Goal: Find specific page/section: Find specific page/section

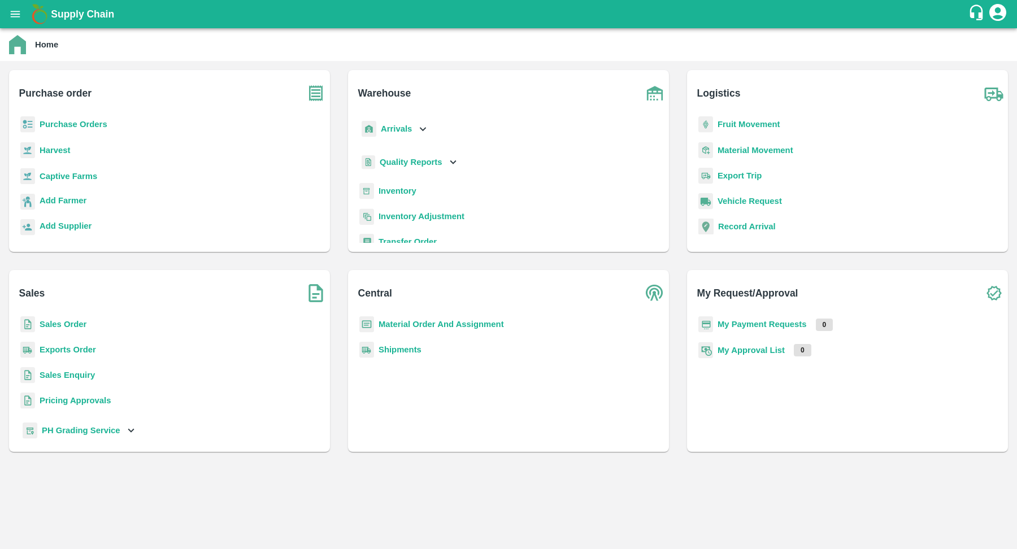
click at [78, 121] on b "Purchase Orders" at bounding box center [74, 124] width 68 height 9
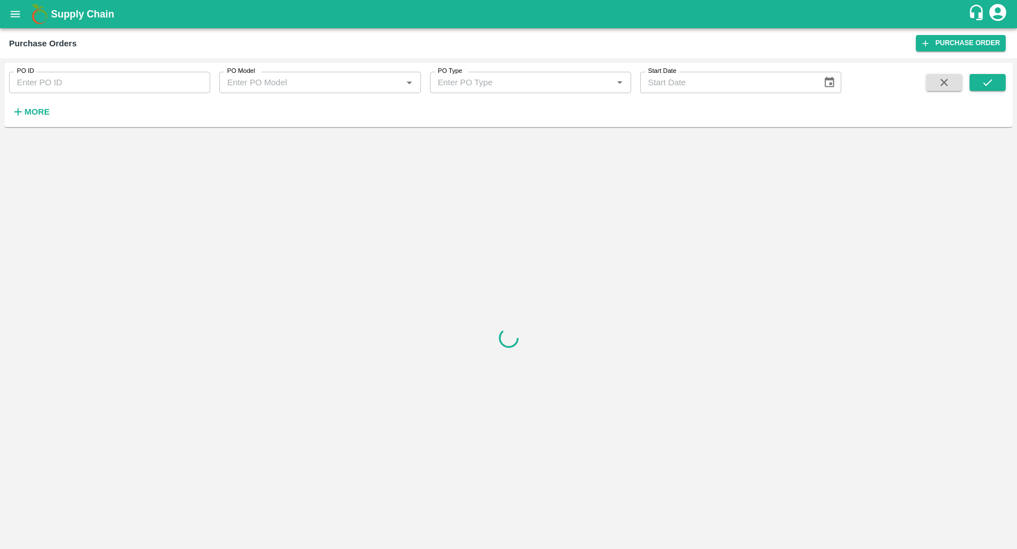
click at [26, 116] on strong "More" at bounding box center [36, 111] width 25 height 9
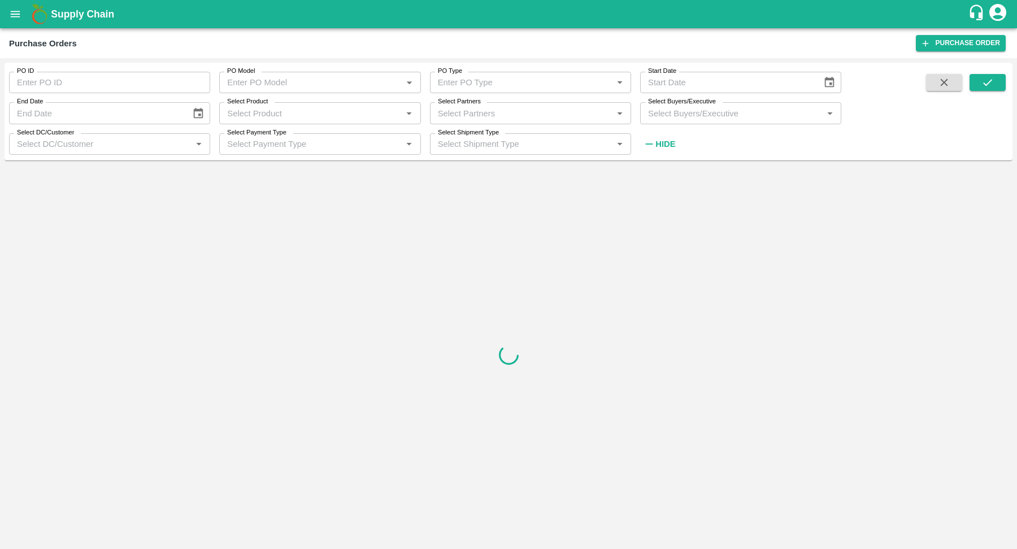
click at [338, 112] on input "Select Product" at bounding box center [311, 113] width 176 height 15
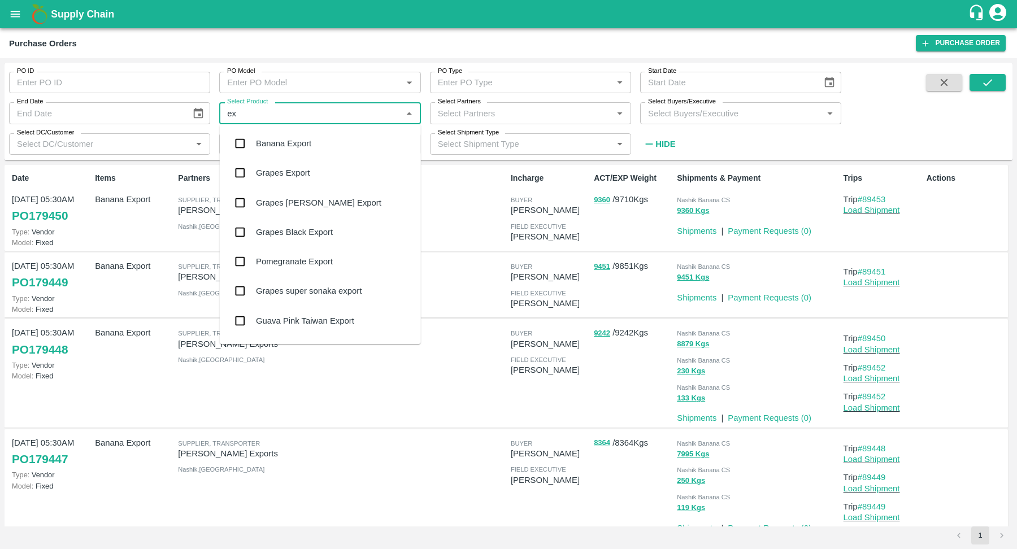
type input "exp"
click at [331, 143] on div "Banana Export" at bounding box center [320, 143] width 201 height 29
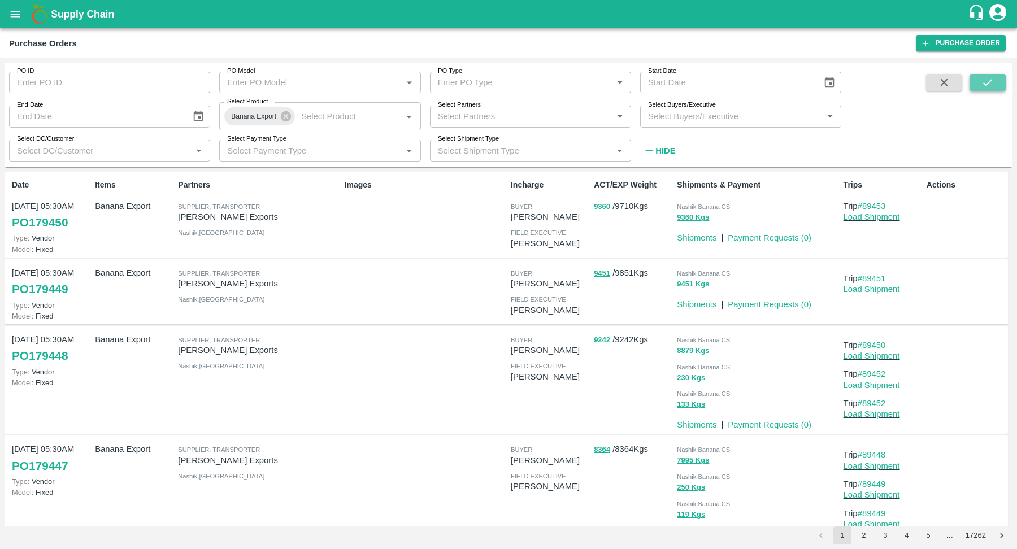
click at [983, 79] on icon "submit" at bounding box center [987, 82] width 12 height 12
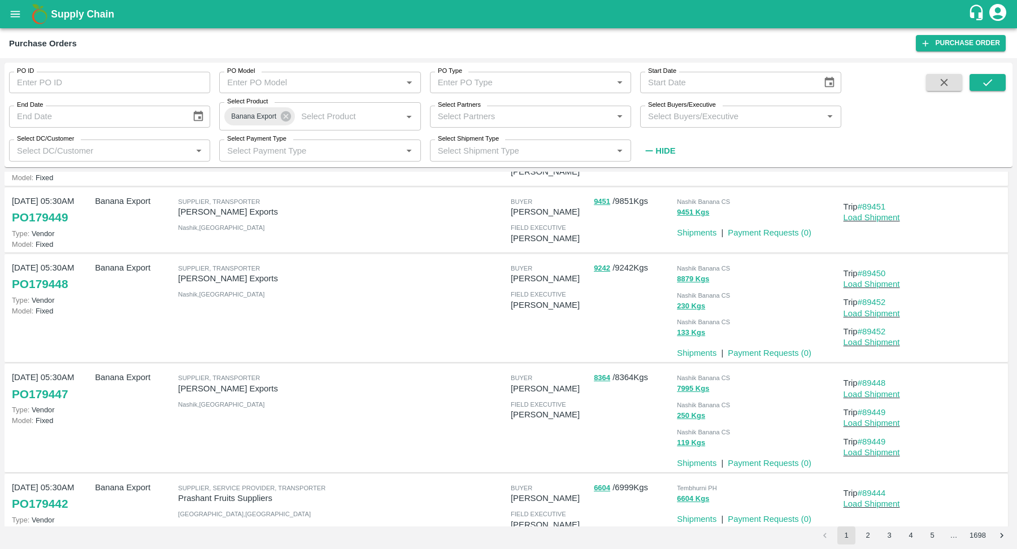
scroll to position [74, 0]
click at [704, 354] on link "Shipments" at bounding box center [697, 350] width 40 height 9
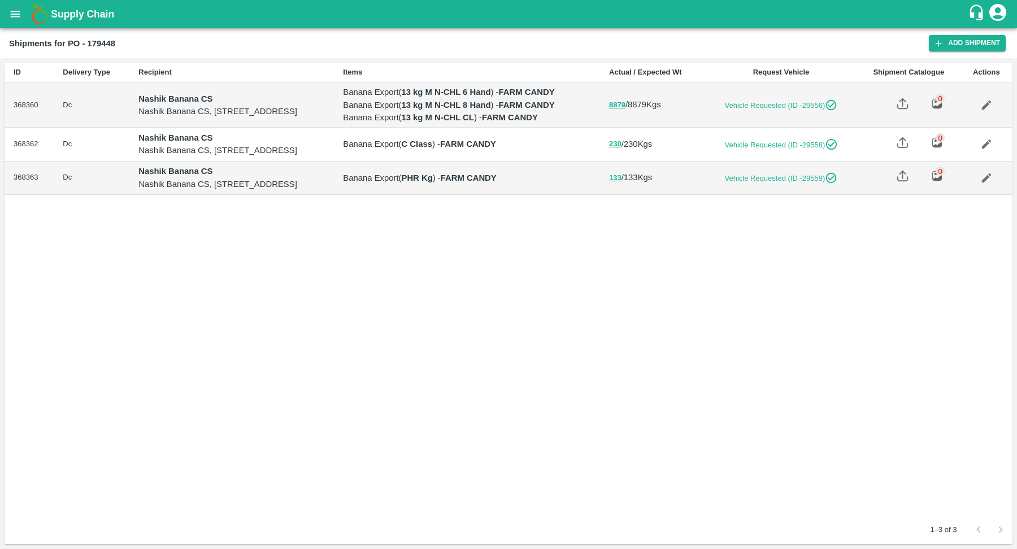
click at [526, 161] on td "Banana Export ( C Class ) - FARM CANDY" at bounding box center [467, 144] width 266 height 33
click at [432, 182] on b "PHR Kg" at bounding box center [416, 177] width 31 height 9
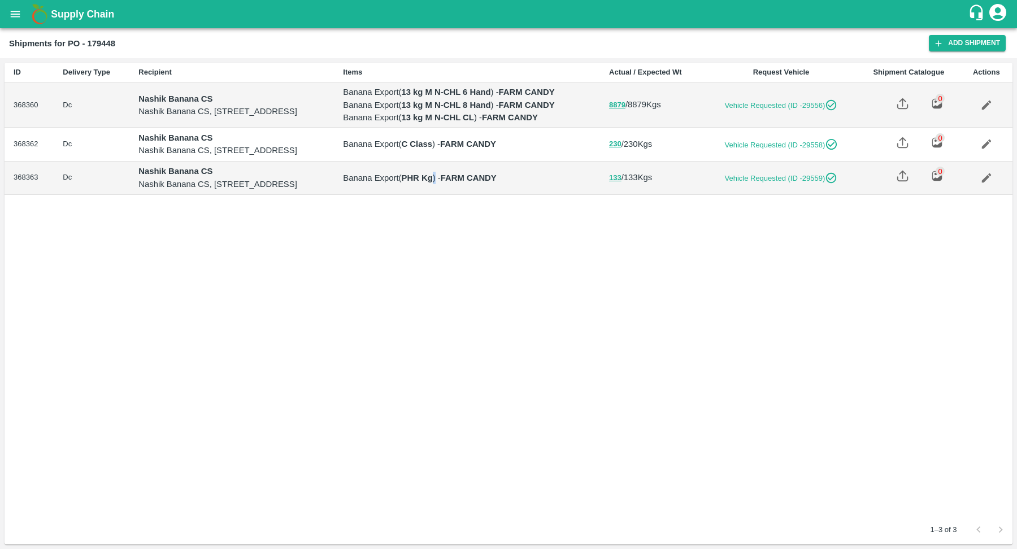
click at [432, 182] on b "PHR Kg" at bounding box center [416, 177] width 31 height 9
click at [624, 303] on div "ID Delivery Type Recipient Items Actual / Expected Wt Request Vehicle Shipment …" at bounding box center [508, 289] width 1007 height 452
click at [557, 161] on td "Banana Export ( C Class ) - FARM CANDY" at bounding box center [467, 144] width 266 height 33
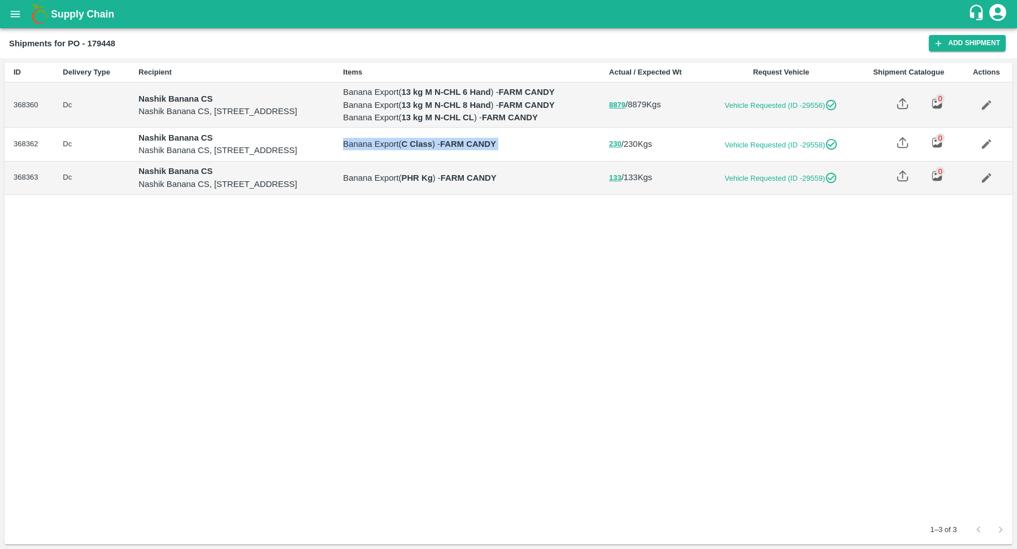
click at [590, 195] on td "Banana Export ( PHR Kg ) - FARM CANDY" at bounding box center [467, 178] width 266 height 33
click at [18, 22] on button "open drawer" at bounding box center [15, 14] width 26 height 26
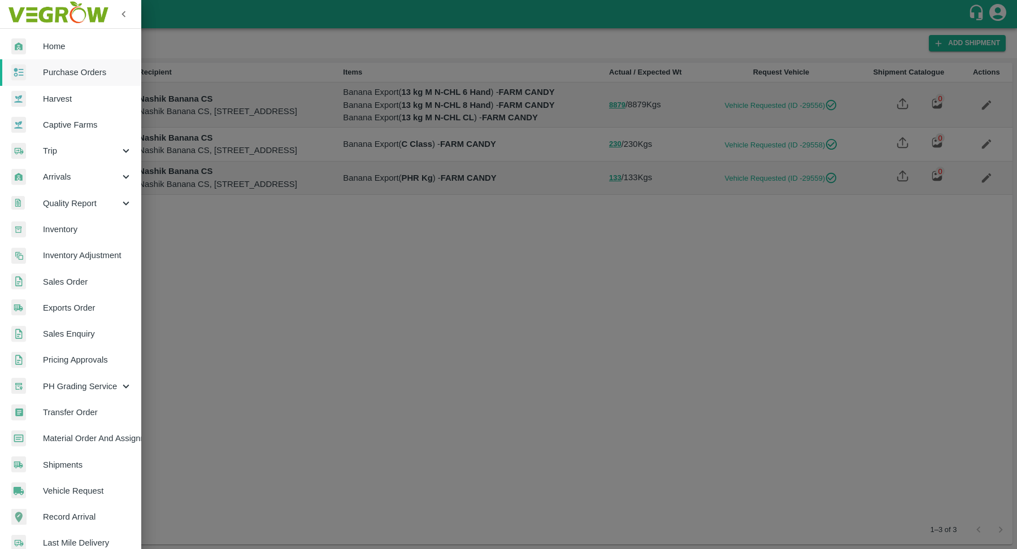
click at [83, 99] on span "Harvest" at bounding box center [87, 99] width 89 height 12
